Goal: Task Accomplishment & Management: Manage account settings

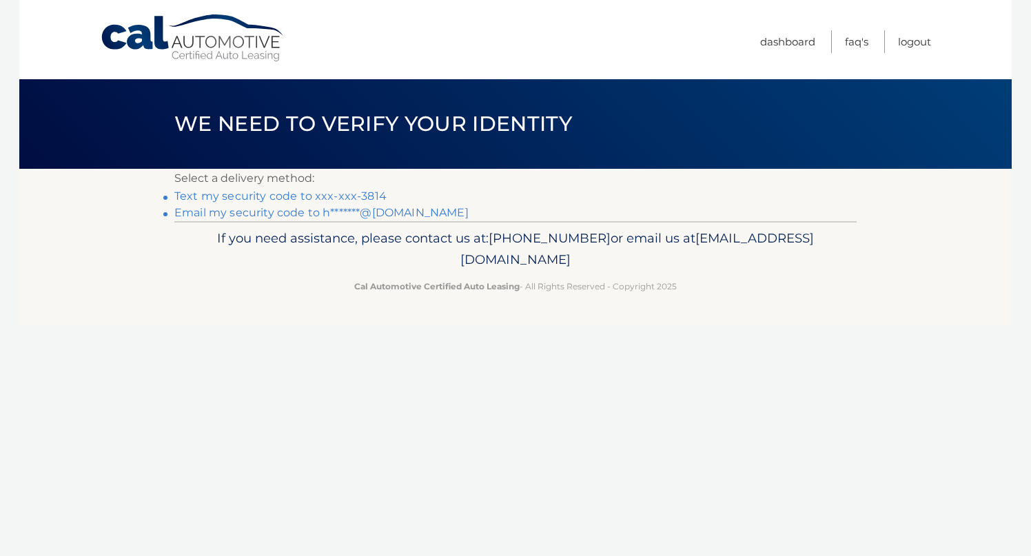
click at [355, 198] on link "Text my security code to xxx-xxx-3814" at bounding box center [280, 196] width 212 height 13
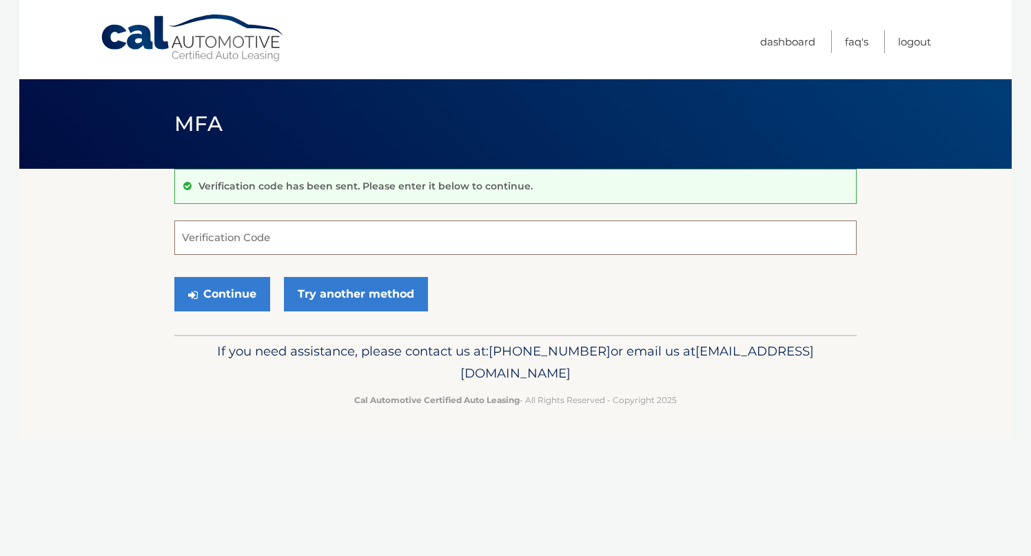
click at [247, 238] on input "Verification Code" at bounding box center [515, 238] width 682 height 34
type input "626053"
click at [220, 294] on button "Continue" at bounding box center [222, 294] width 96 height 34
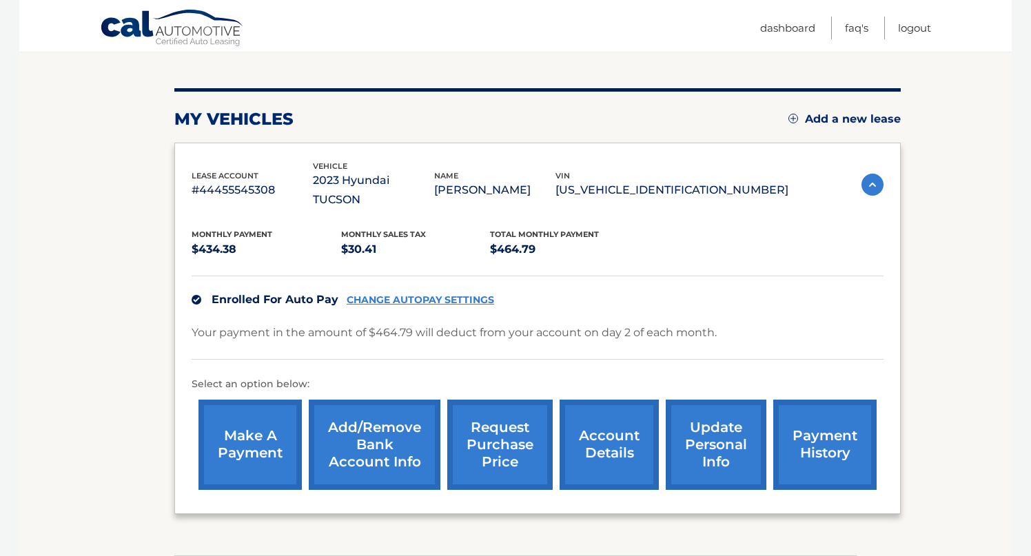
scroll to position [146, 0]
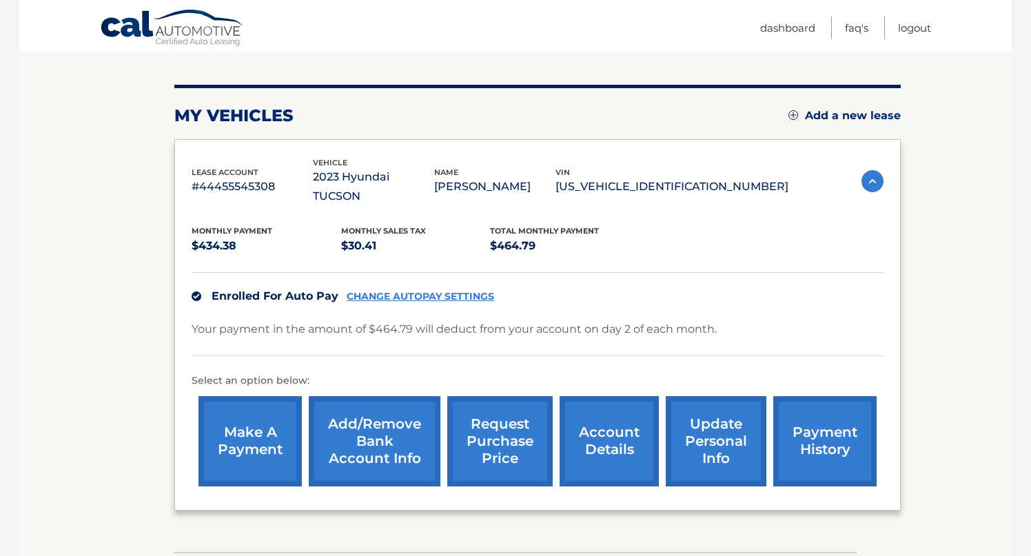
click at [609, 420] on link "account details" at bounding box center [609, 441] width 99 height 90
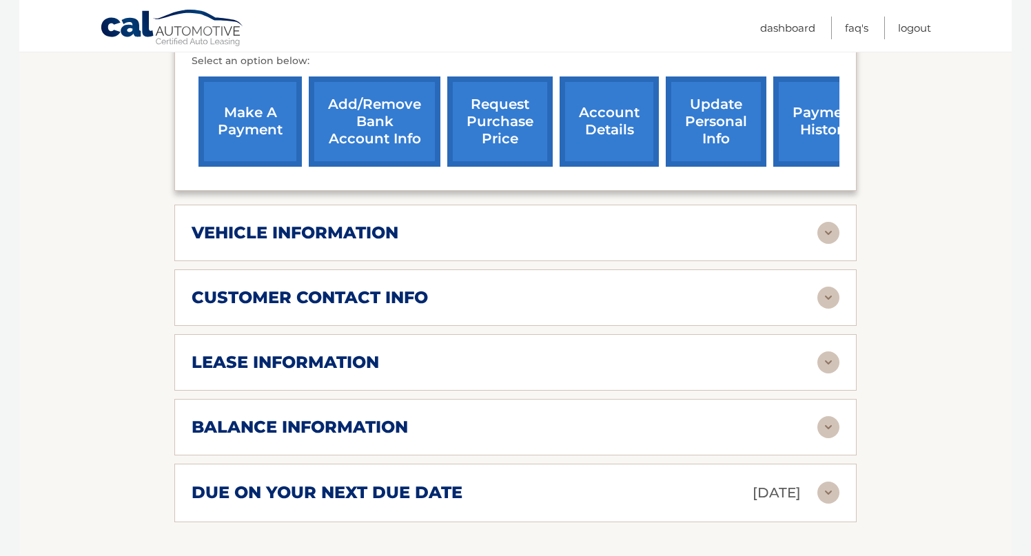
scroll to position [495, 0]
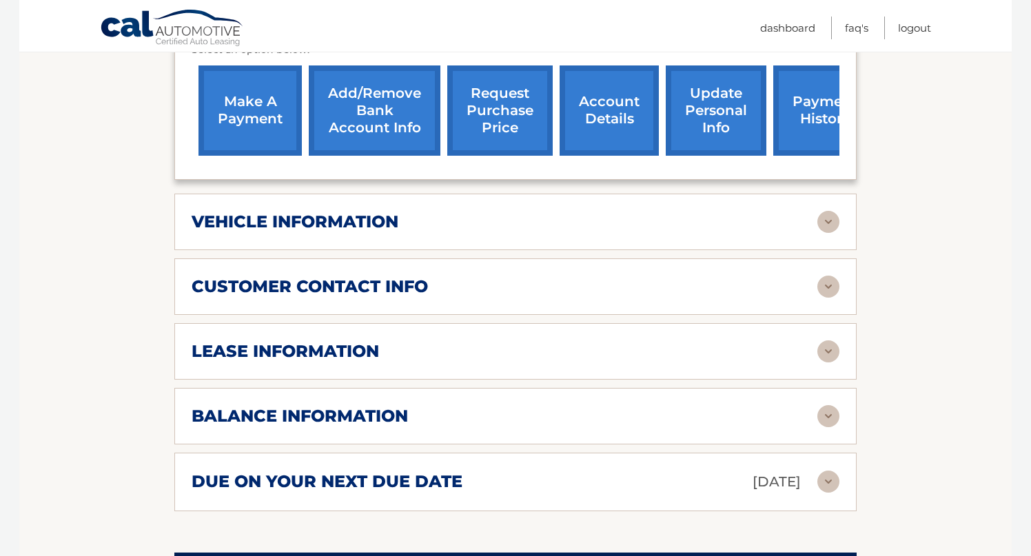
click at [824, 340] on img at bounding box center [828, 351] width 22 height 22
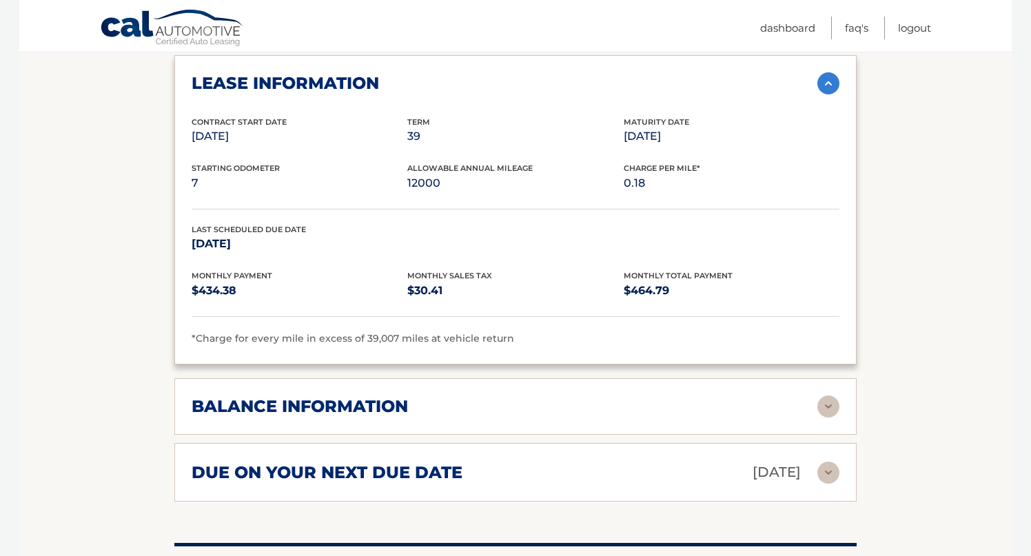
scroll to position [776, 0]
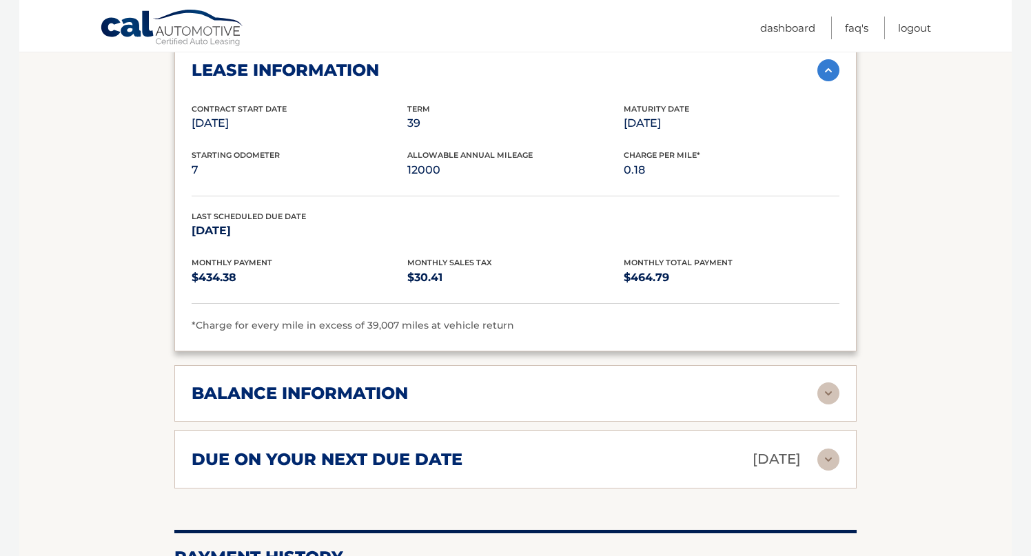
click at [825, 382] on img at bounding box center [828, 393] width 22 height 22
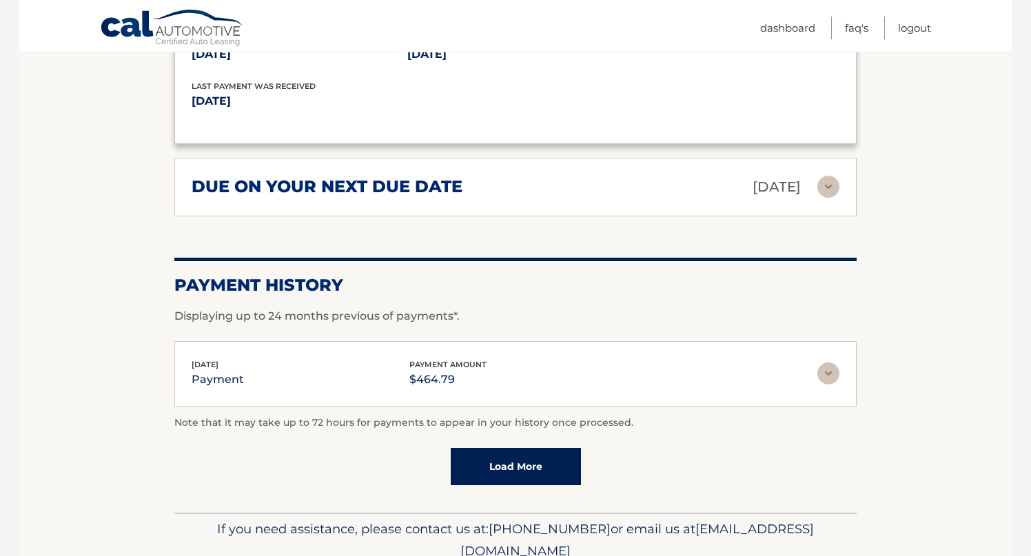
scroll to position [1220, 0]
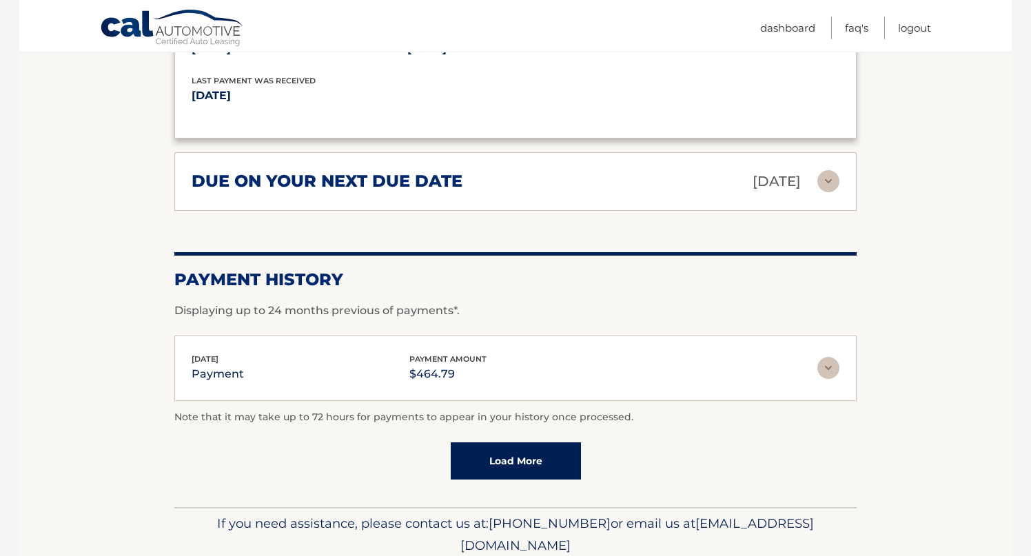
click at [530, 442] on link "Load More" at bounding box center [516, 460] width 130 height 37
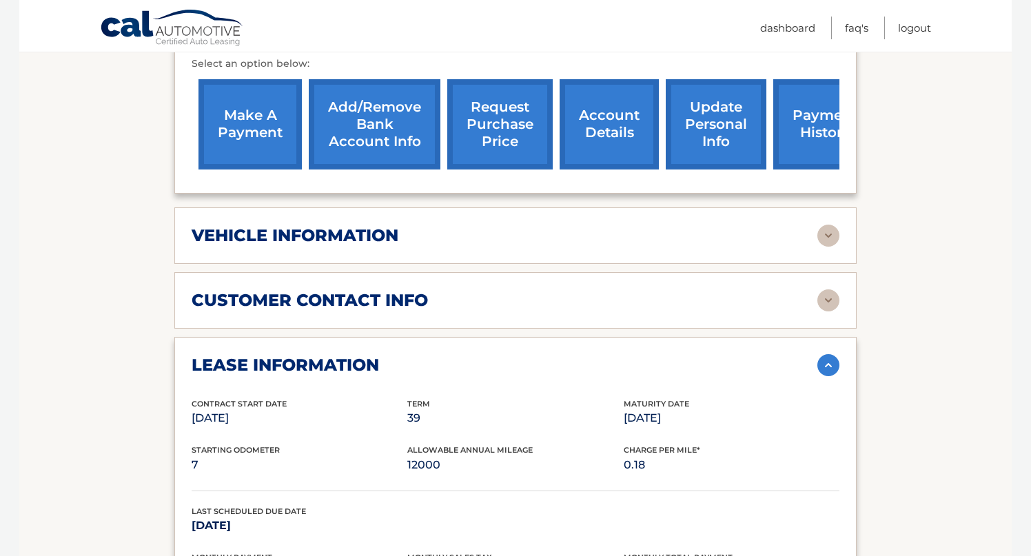
scroll to position [479, 0]
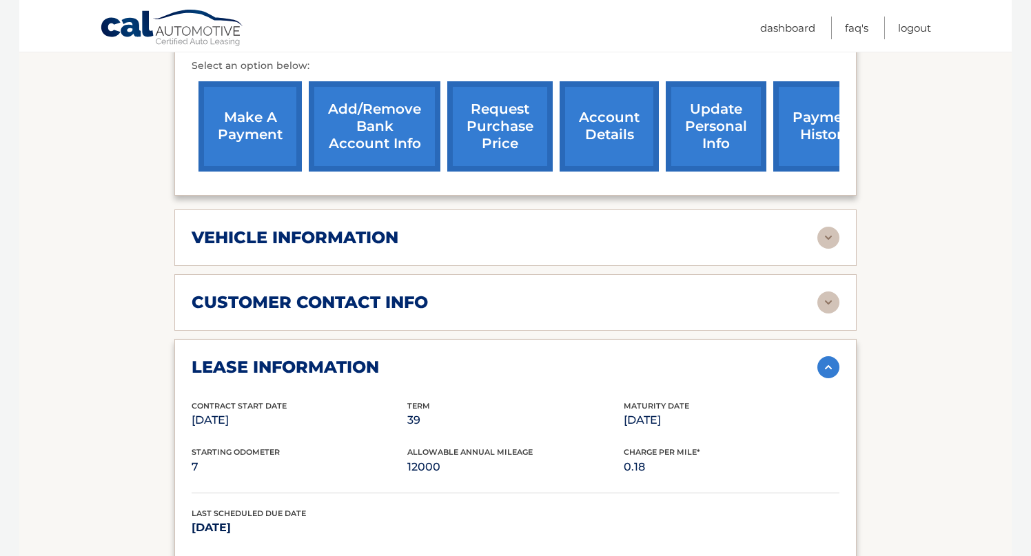
click at [830, 227] on img at bounding box center [828, 238] width 22 height 22
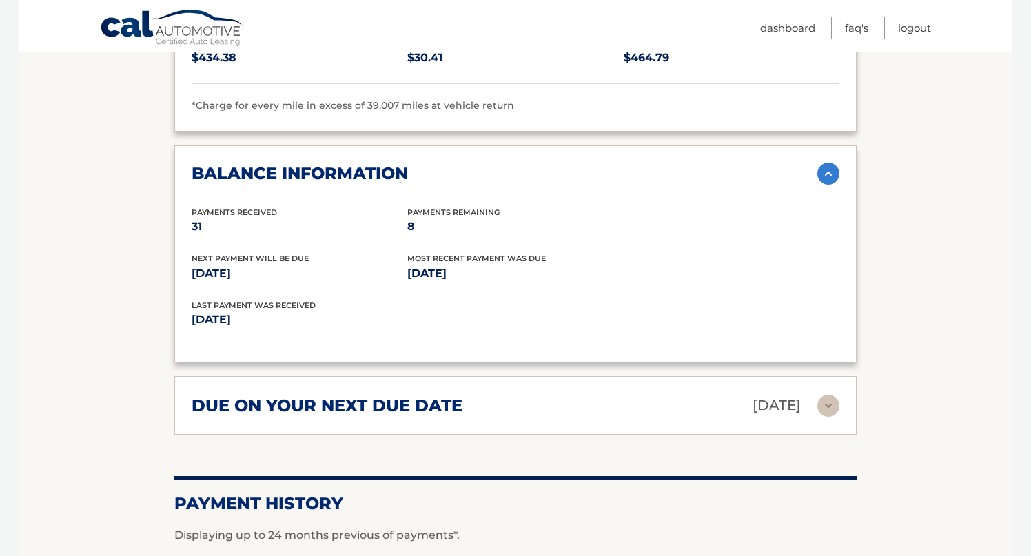
scroll to position [1342, 0]
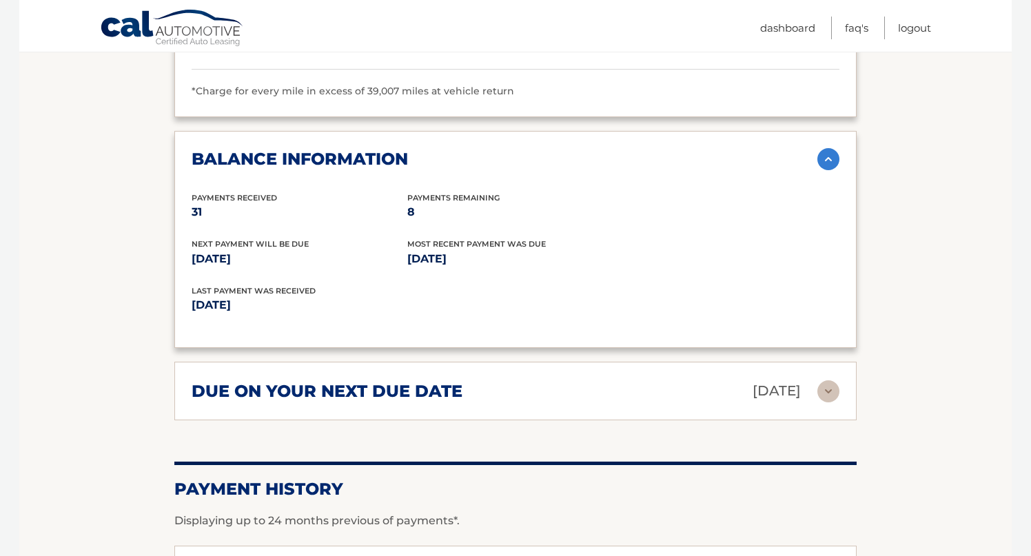
click at [829, 380] on img at bounding box center [828, 391] width 22 height 22
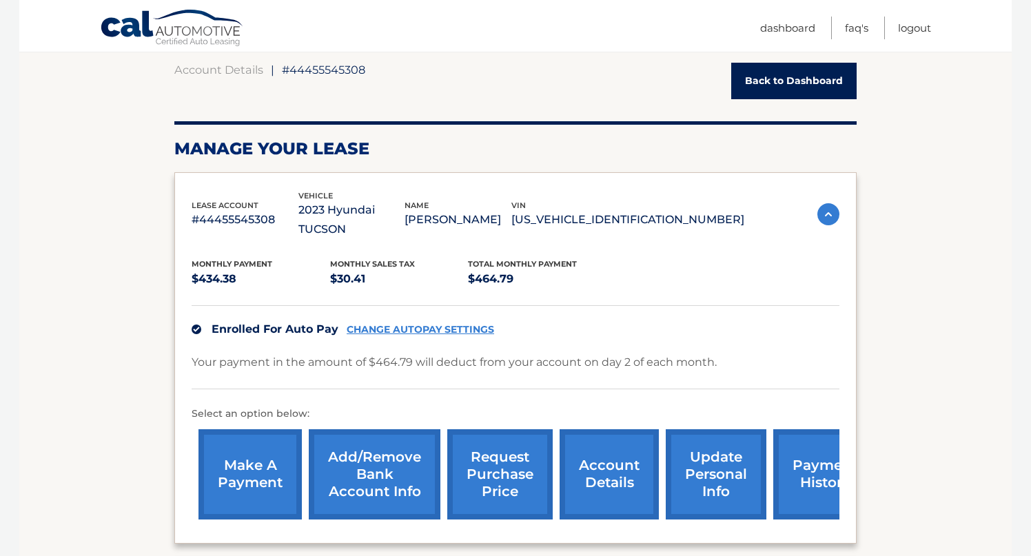
scroll to position [130, 0]
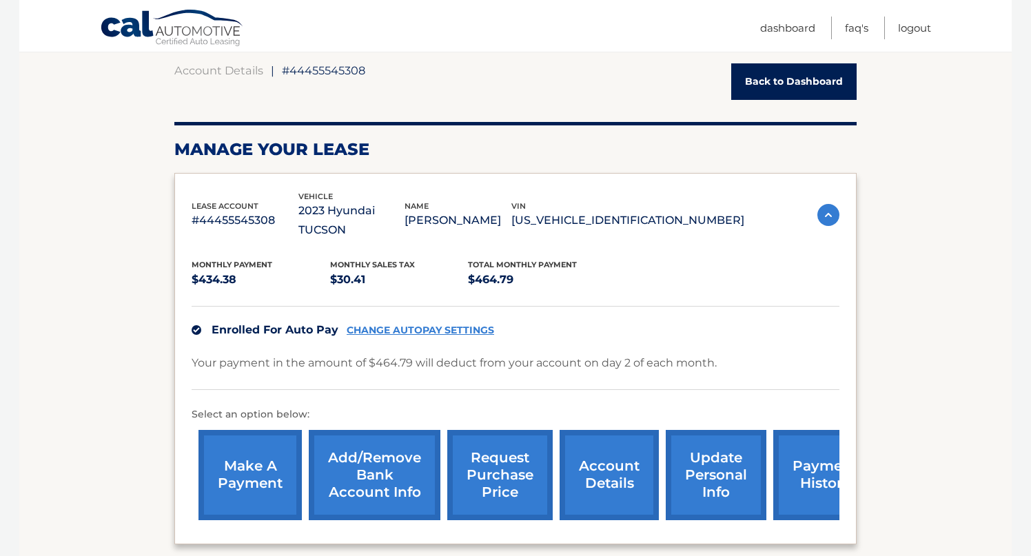
click at [518, 458] on link "request purchase price" at bounding box center [499, 475] width 105 height 90
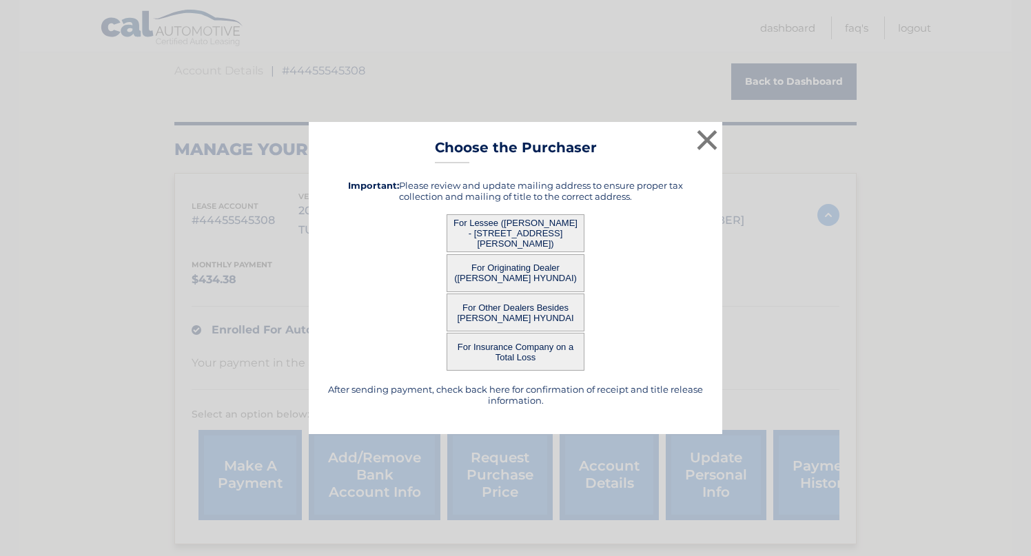
click at [500, 236] on button "For Lessee (FREDDY RIVERON - 405 SW JEFFERSON CIR, , ST LUCIE WEST, fl 34986)" at bounding box center [516, 233] width 138 height 38
click at [545, 229] on button "For Lessee (FREDDY RIVERON - 405 SW JEFFERSON CIR, , ST LUCIE WEST, fl 34986)" at bounding box center [516, 233] width 138 height 38
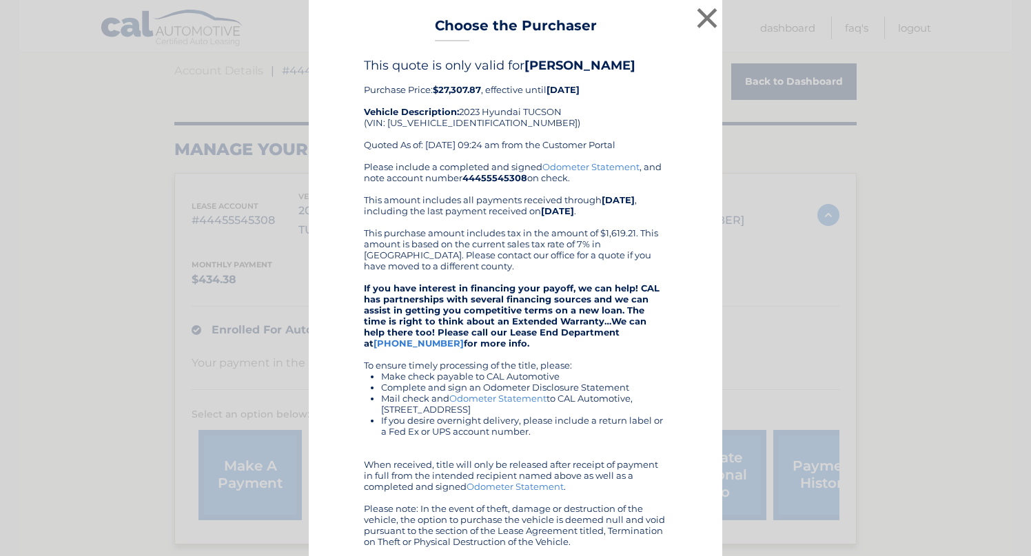
click at [545, 229] on div "Please include a completed and signed Odometer Statement , and note account num…" at bounding box center [515, 354] width 303 height 386
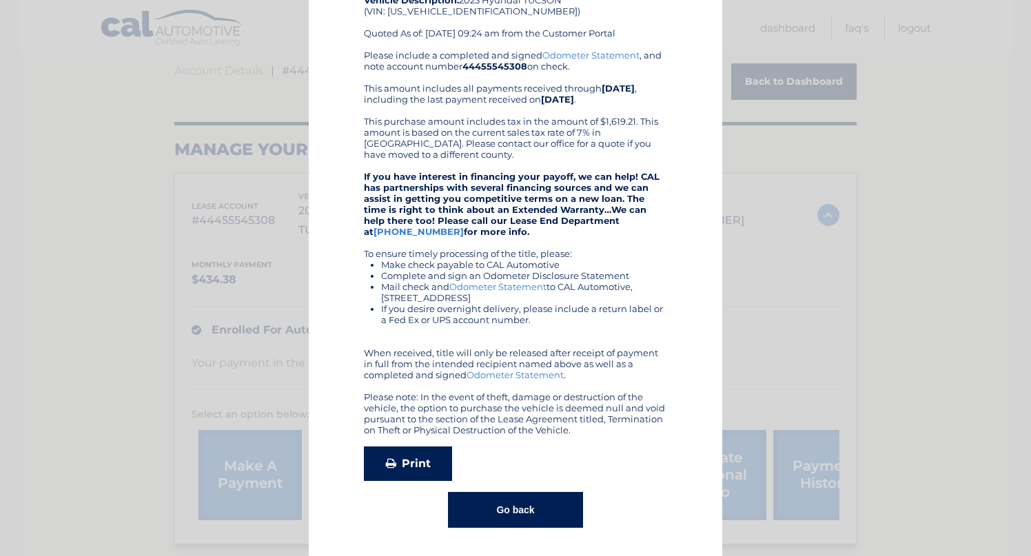
click at [415, 466] on link "Print" at bounding box center [408, 464] width 88 height 34
click at [409, 460] on link "Print" at bounding box center [408, 464] width 88 height 34
click at [524, 507] on button "Go back" at bounding box center [515, 510] width 134 height 36
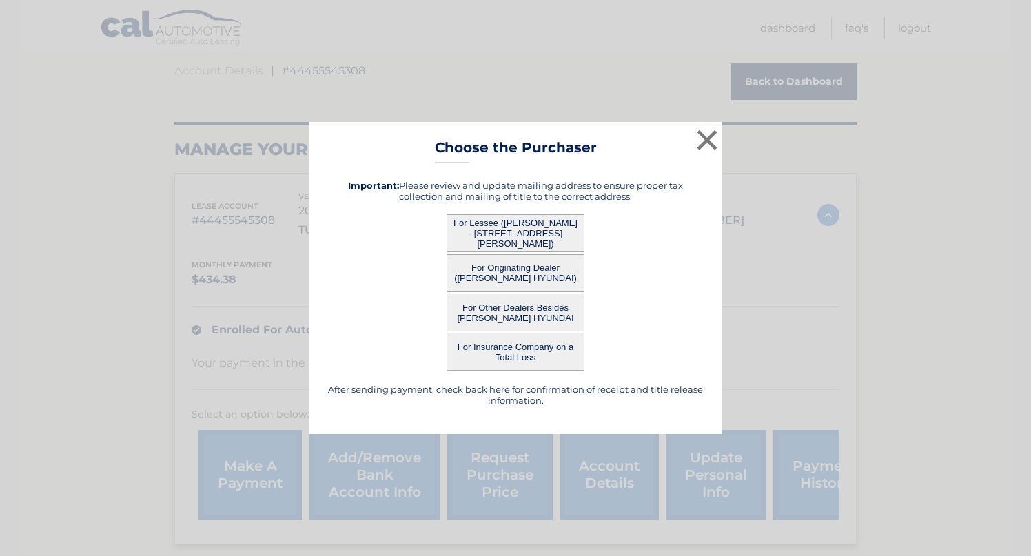
click at [537, 275] on button "For Originating Dealer (LEHMAN HYUNDAI)" at bounding box center [516, 273] width 138 height 38
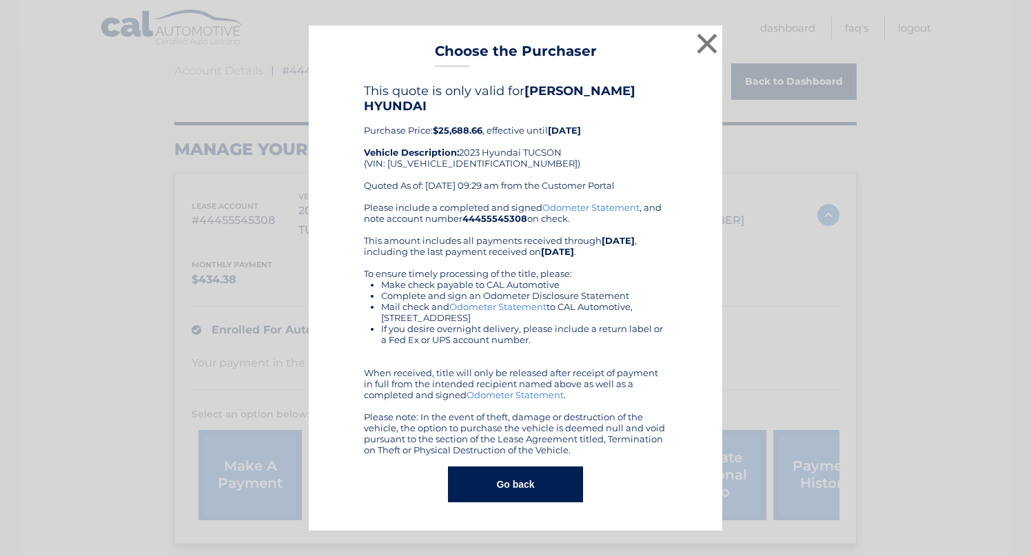
click at [557, 372] on div "Please include a completed and signed Odometer Statement , and note account num…" at bounding box center [515, 329] width 303 height 254
click at [694, 469] on div "This quote is only valid for LEHMAN HYUNDAI Purchase Price: $25,688.66 , effect…" at bounding box center [515, 292] width 379 height 419
click at [481, 136] on div "This quote is only valid for LEHMAN HYUNDAI Purchase Price: $25,688.66 , effect…" at bounding box center [515, 142] width 303 height 119
click at [711, 47] on button "×" at bounding box center [707, 44] width 28 height 28
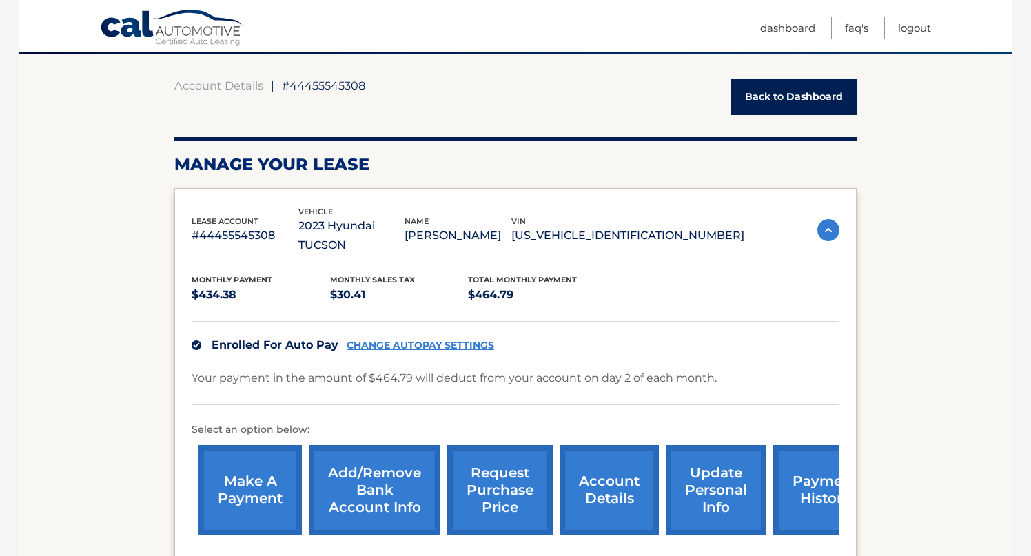
scroll to position [114, 0]
